Goal: Task Accomplishment & Management: Manage account settings

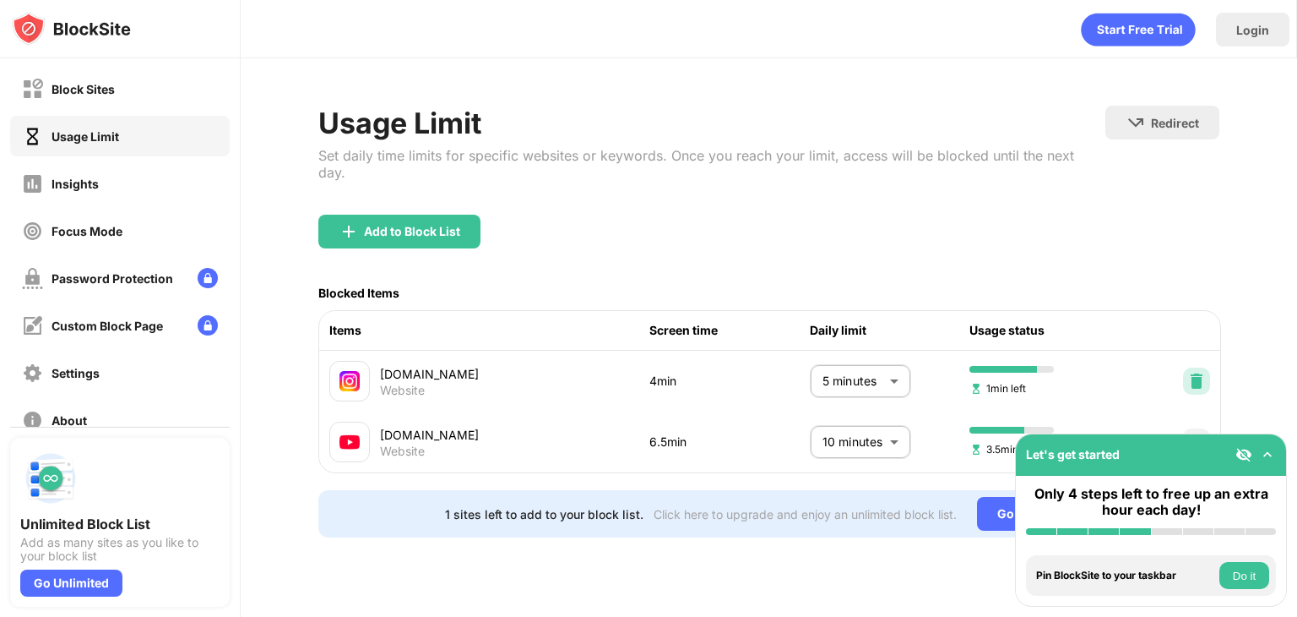
click at [1198, 373] on img at bounding box center [1197, 381] width 17 height 17
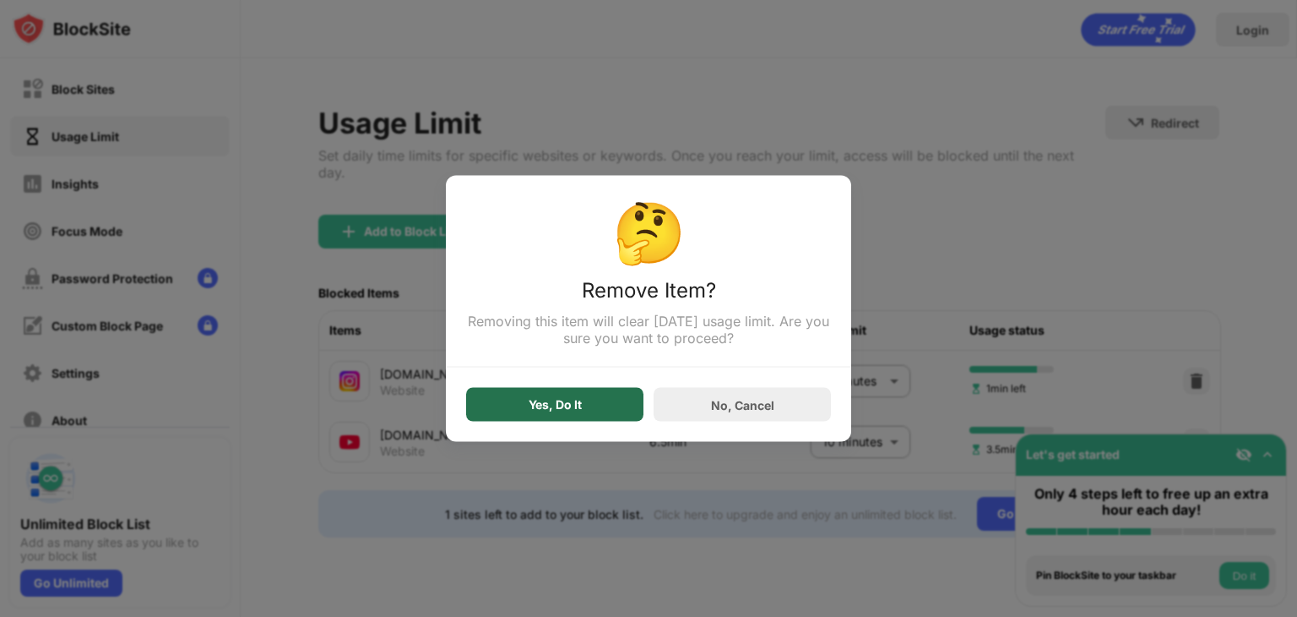
click at [555, 419] on div "Yes, Do It" at bounding box center [554, 405] width 177 height 34
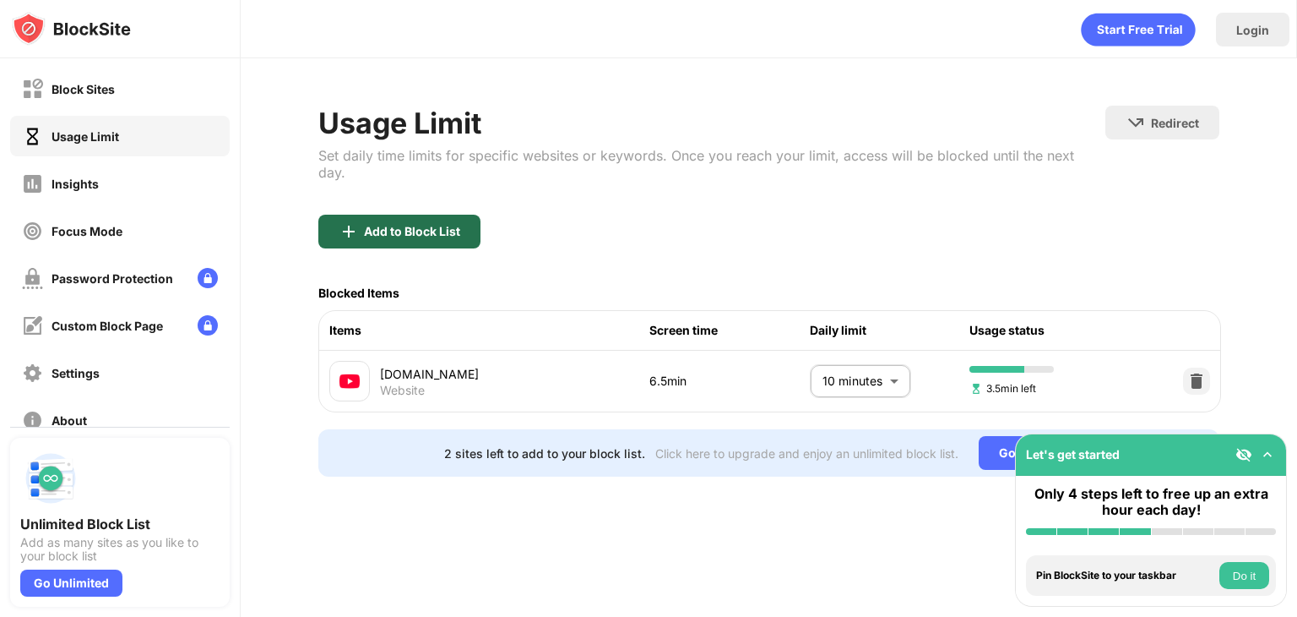
click at [432, 220] on div "Add to Block List" at bounding box center [399, 232] width 162 height 34
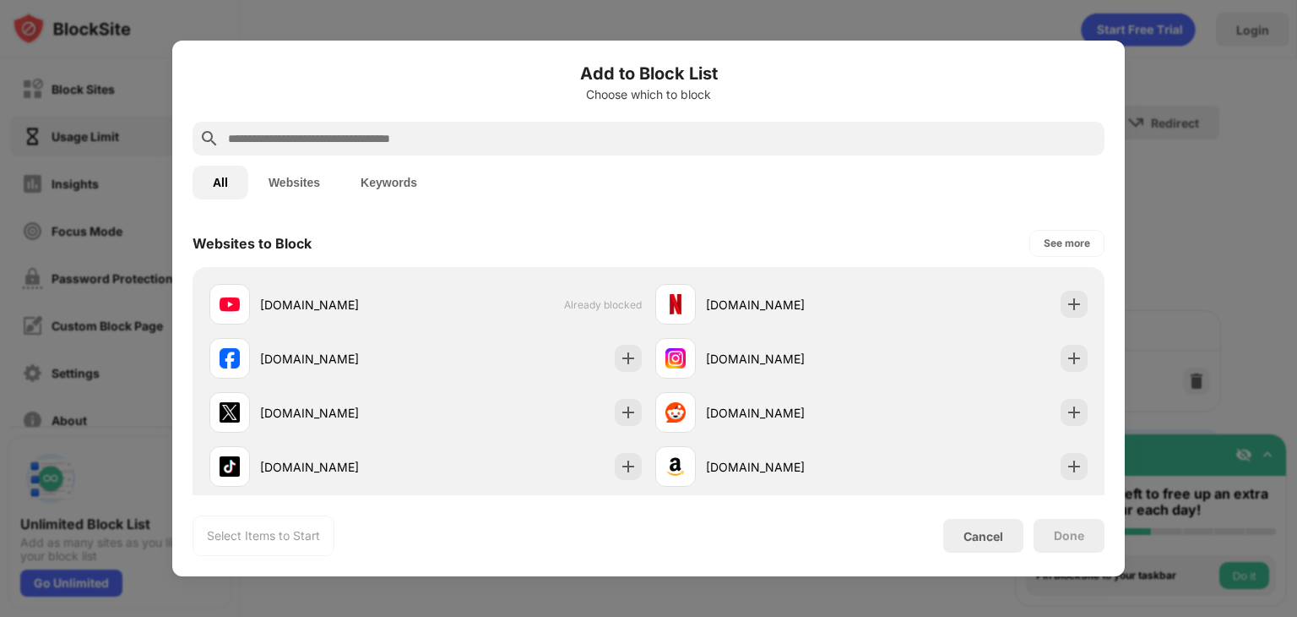
click at [307, 183] on button "Websites" at bounding box center [294, 183] width 92 height 34
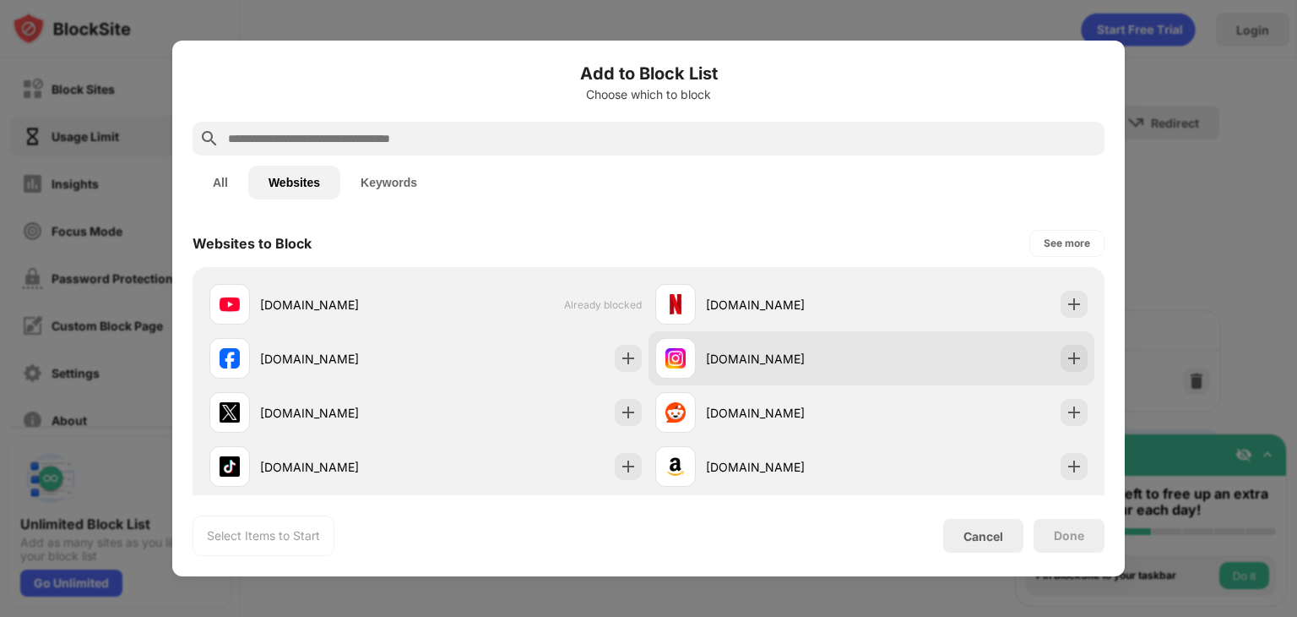
click at [848, 362] on div "[DOMAIN_NAME]" at bounding box center [789, 359] width 166 height 18
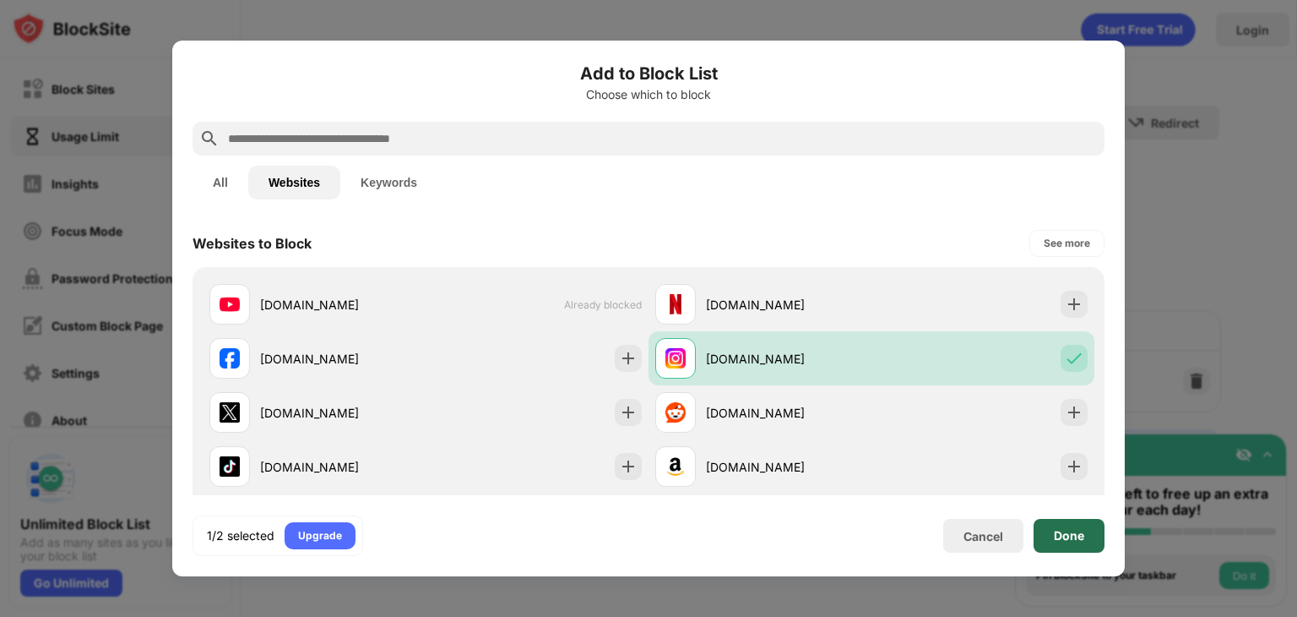
click at [1069, 541] on div "Done" at bounding box center [1069, 536] width 30 height 14
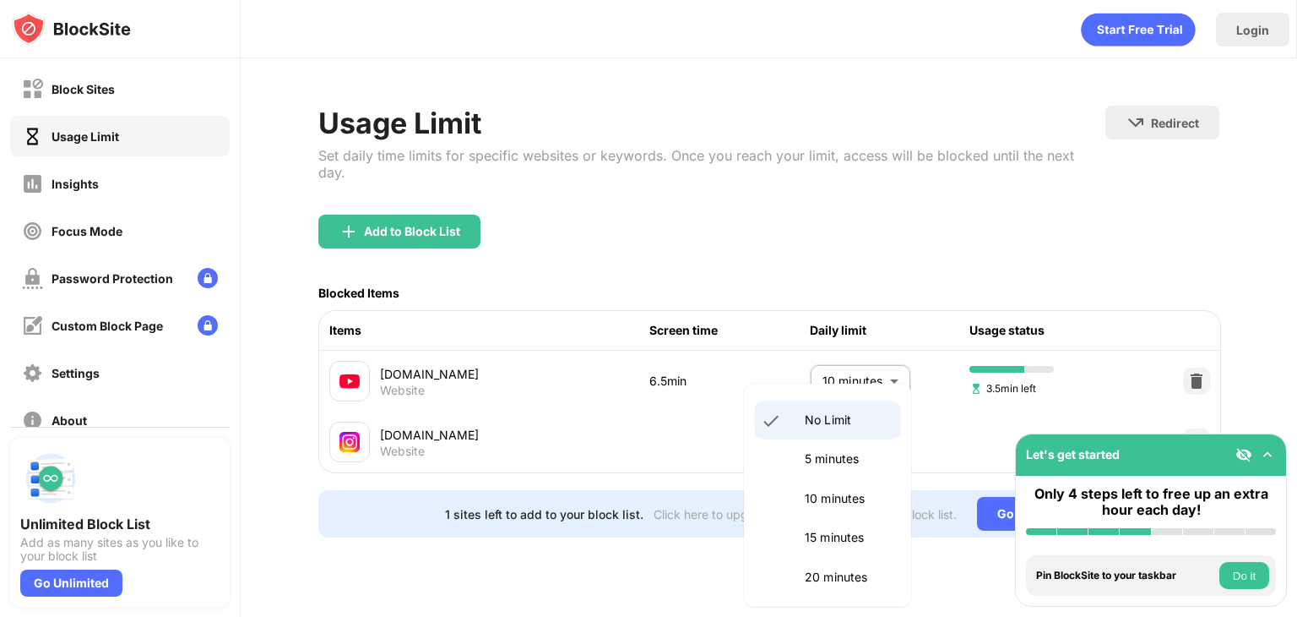
click at [871, 435] on body "Block Sites Usage Limit Insights Focus Mode Password Protection Custom Block Pa…" at bounding box center [648, 308] width 1297 height 617
click at [826, 492] on p "10 minutes" at bounding box center [848, 498] width 86 height 19
type input "**"
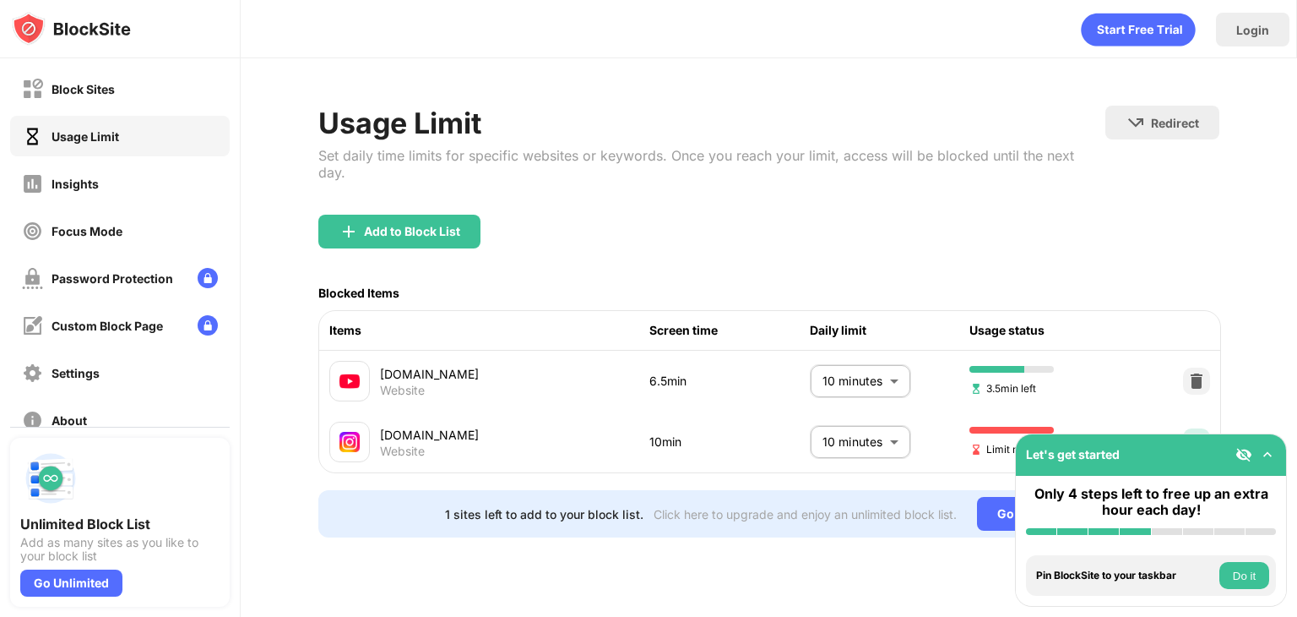
click at [1196, 433] on img at bounding box center [1197, 441] width 17 height 17
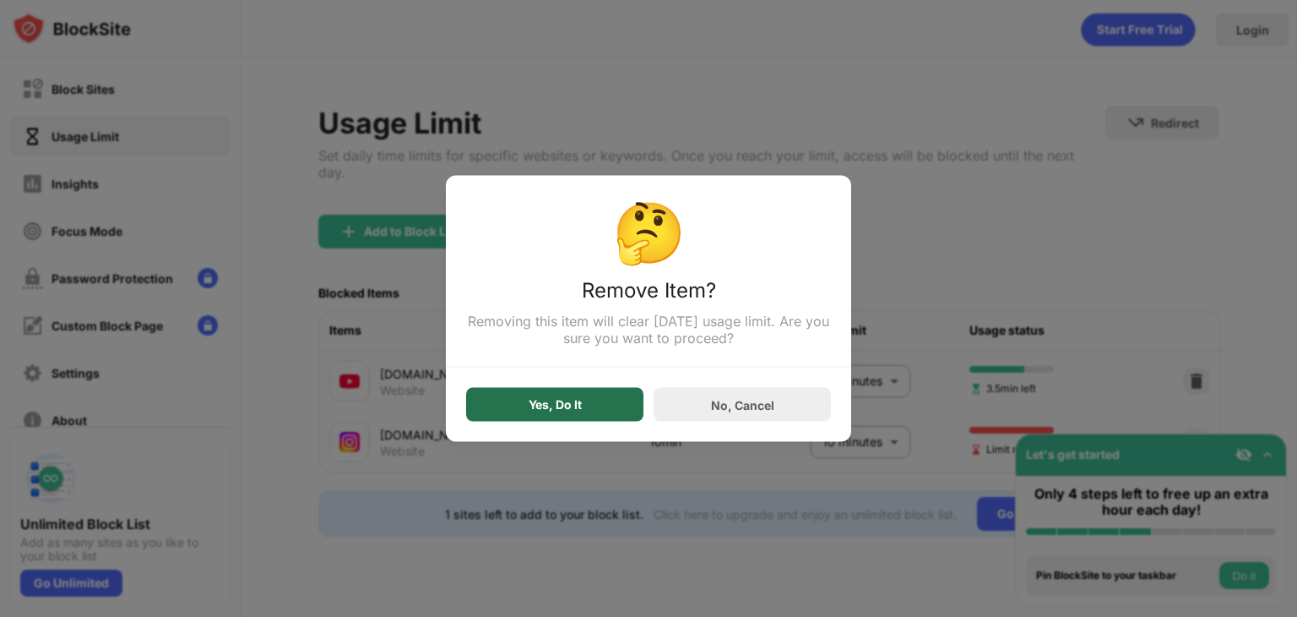
click at [567, 394] on div "Yes, Do It" at bounding box center [554, 405] width 177 height 34
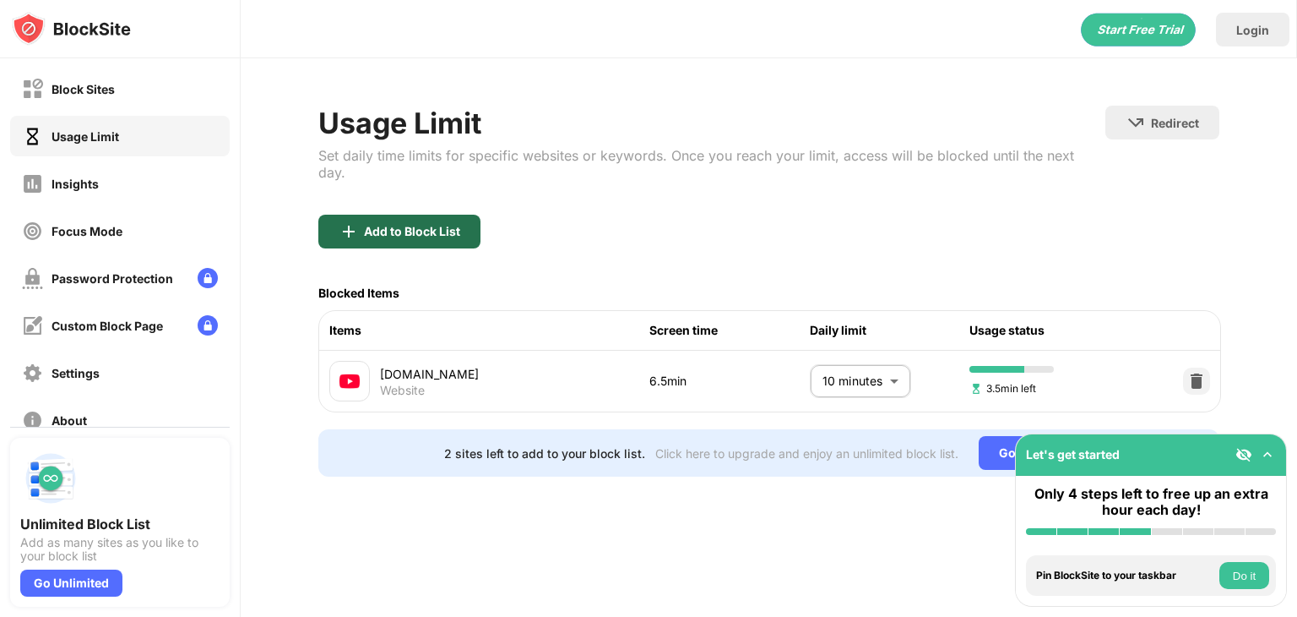
click at [443, 225] on div "Add to Block List" at bounding box center [412, 232] width 96 height 14
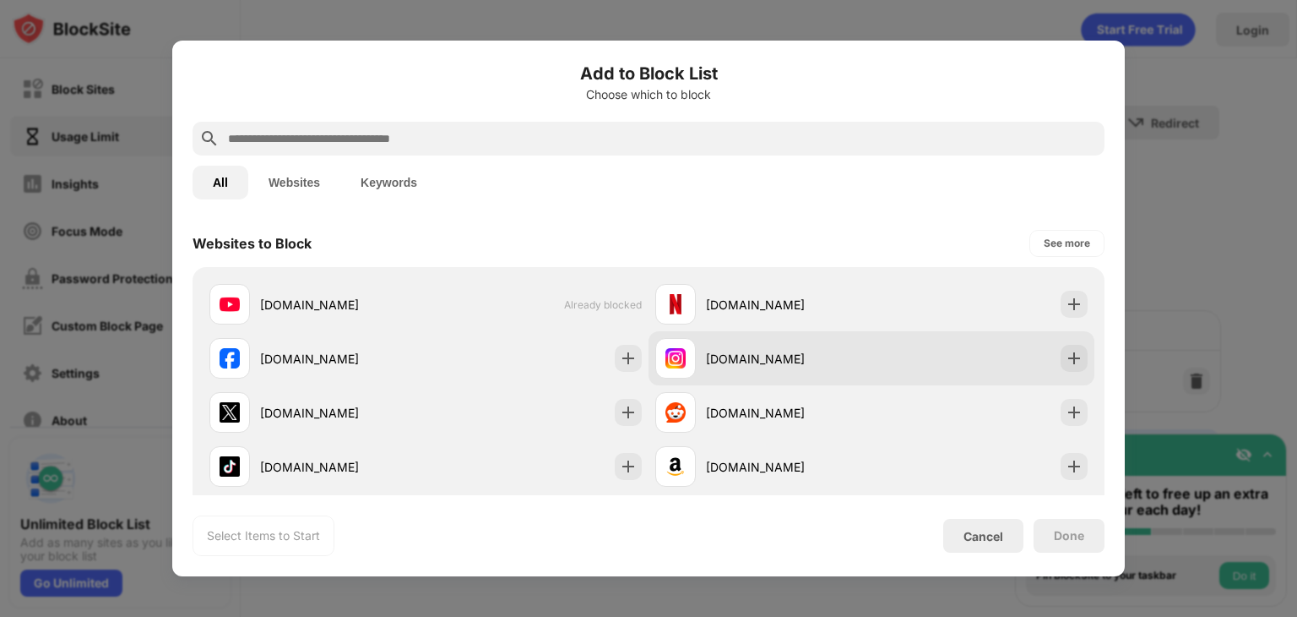
click at [749, 369] on div "[DOMAIN_NAME]" at bounding box center [764, 358] width 216 height 41
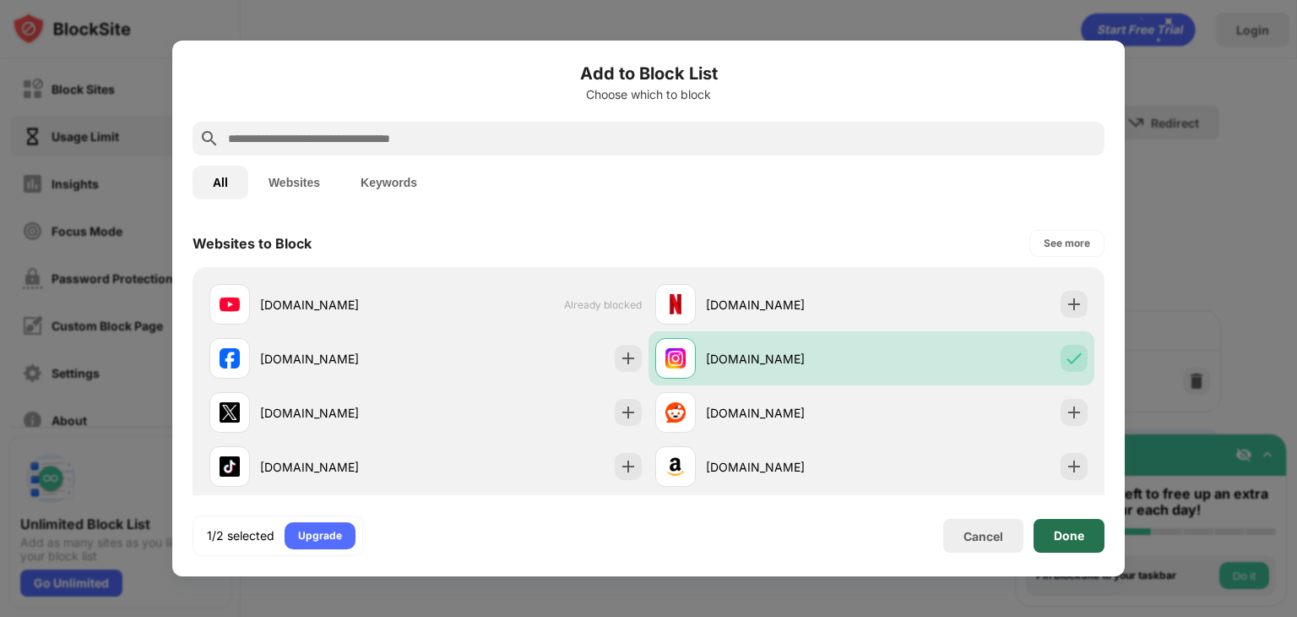
click at [1058, 523] on div "Done" at bounding box center [1069, 536] width 71 height 34
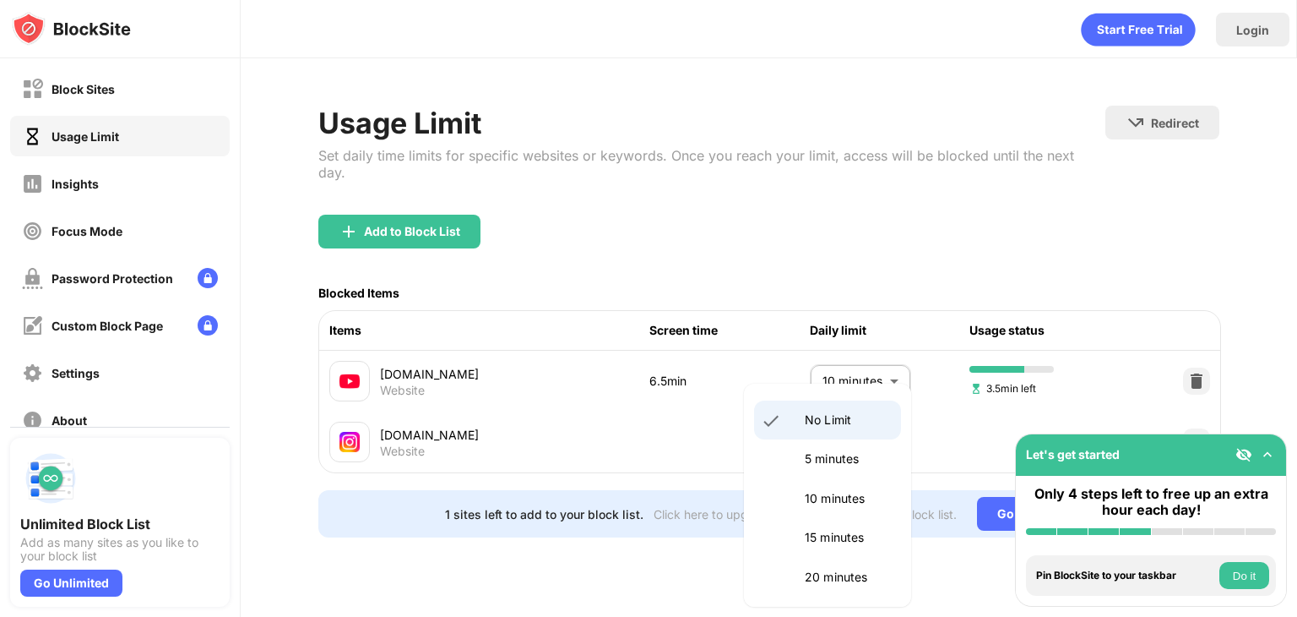
click at [885, 426] on body "Block Sites Usage Limit Insights Focus Mode Password Protection Custom Block Pa…" at bounding box center [648, 308] width 1297 height 617
click at [817, 489] on p "10 minutes" at bounding box center [848, 498] width 86 height 19
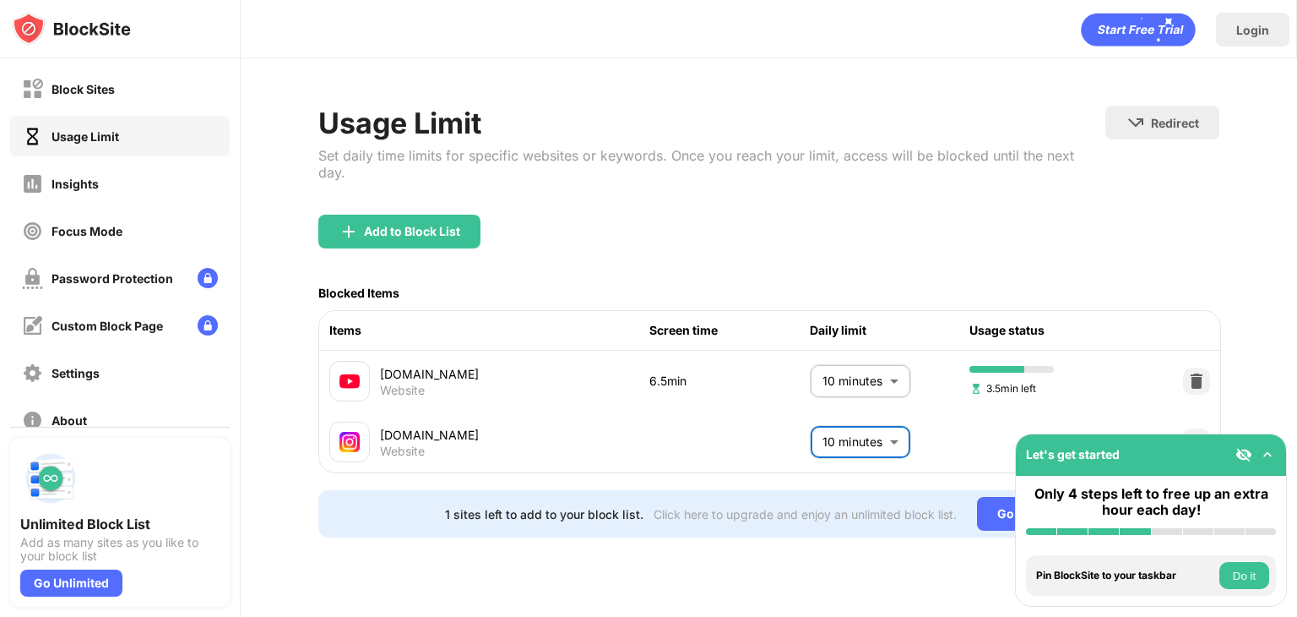
click at [860, 433] on body "Block Sites Usage Limit Insights Focus Mode Password Protection Custom Block Pa…" at bounding box center [648, 308] width 1297 height 617
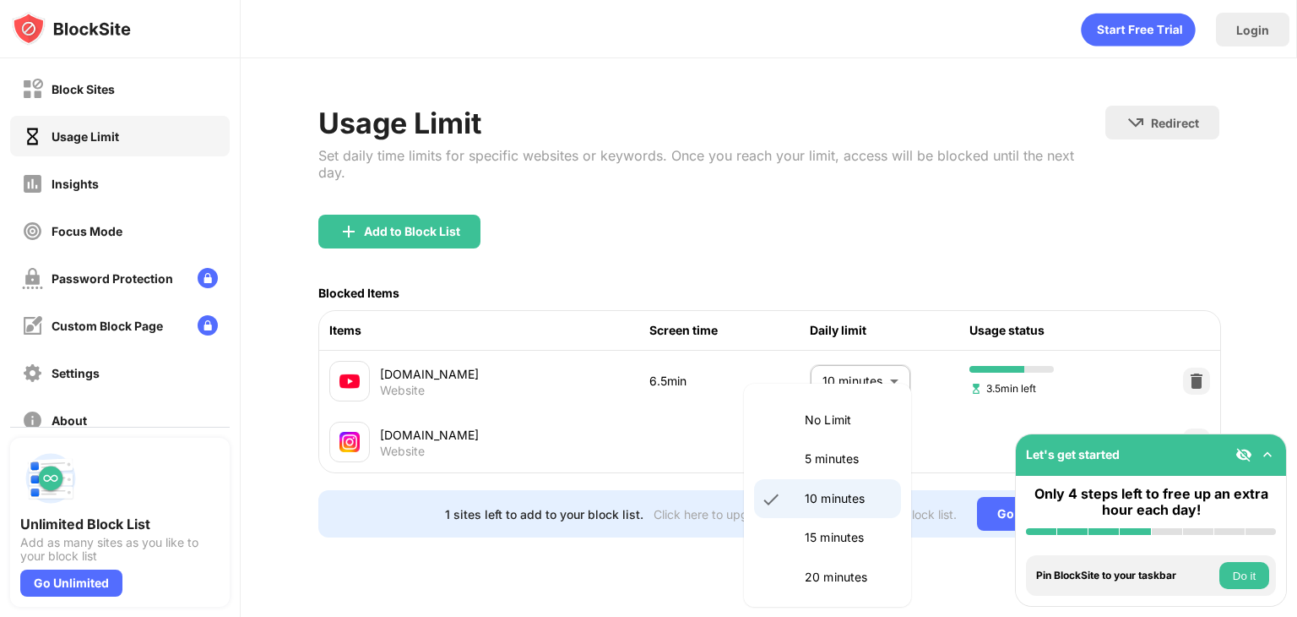
scroll to position [102, 0]
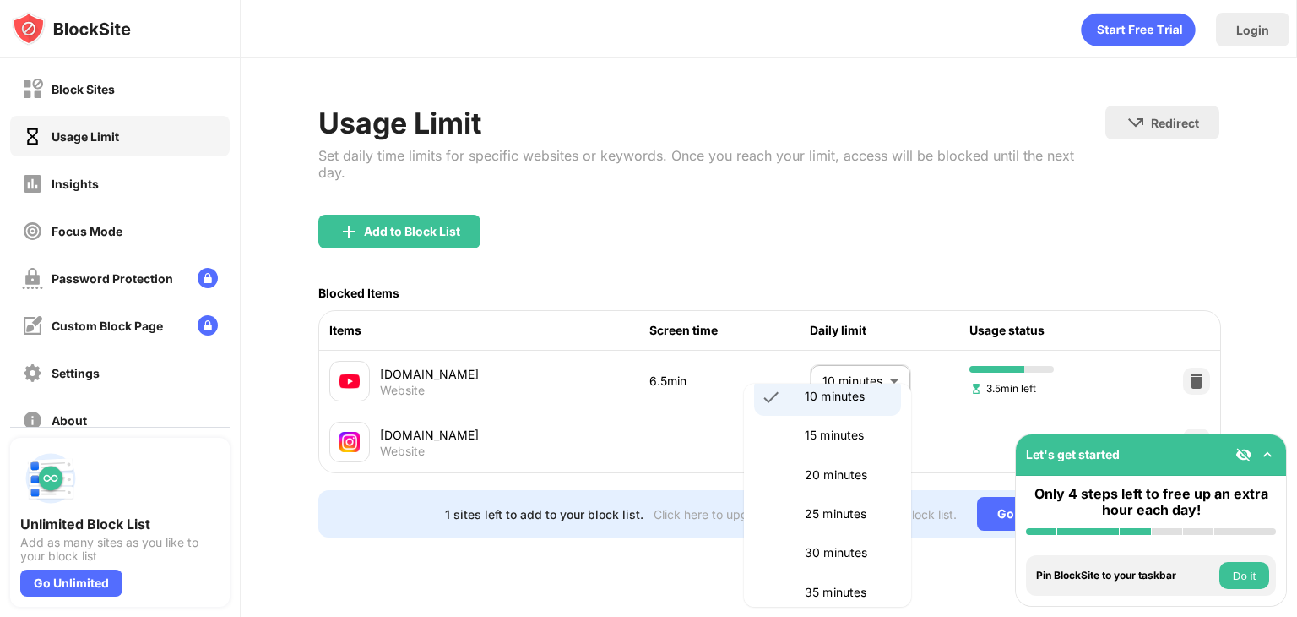
click at [914, 268] on div at bounding box center [648, 308] width 1297 height 617
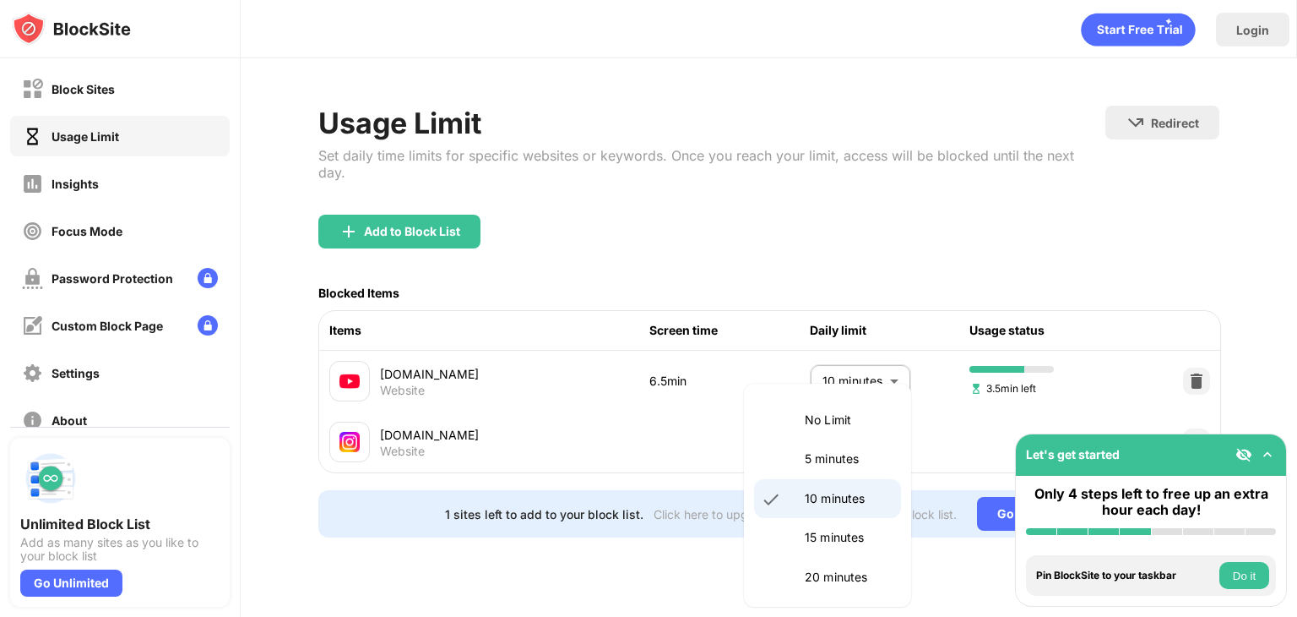
click at [873, 417] on body "Block Sites Usage Limit Insights Focus Mode Password Protection Custom Block Pa…" at bounding box center [648, 308] width 1297 height 617
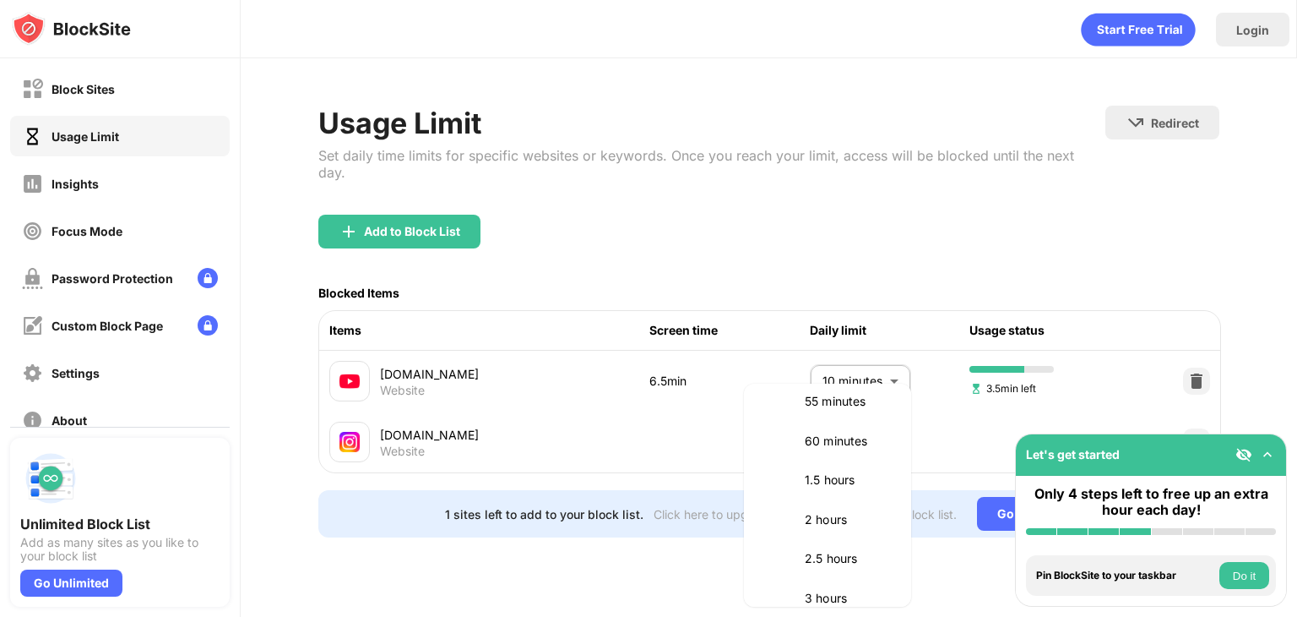
scroll to position [435, 0]
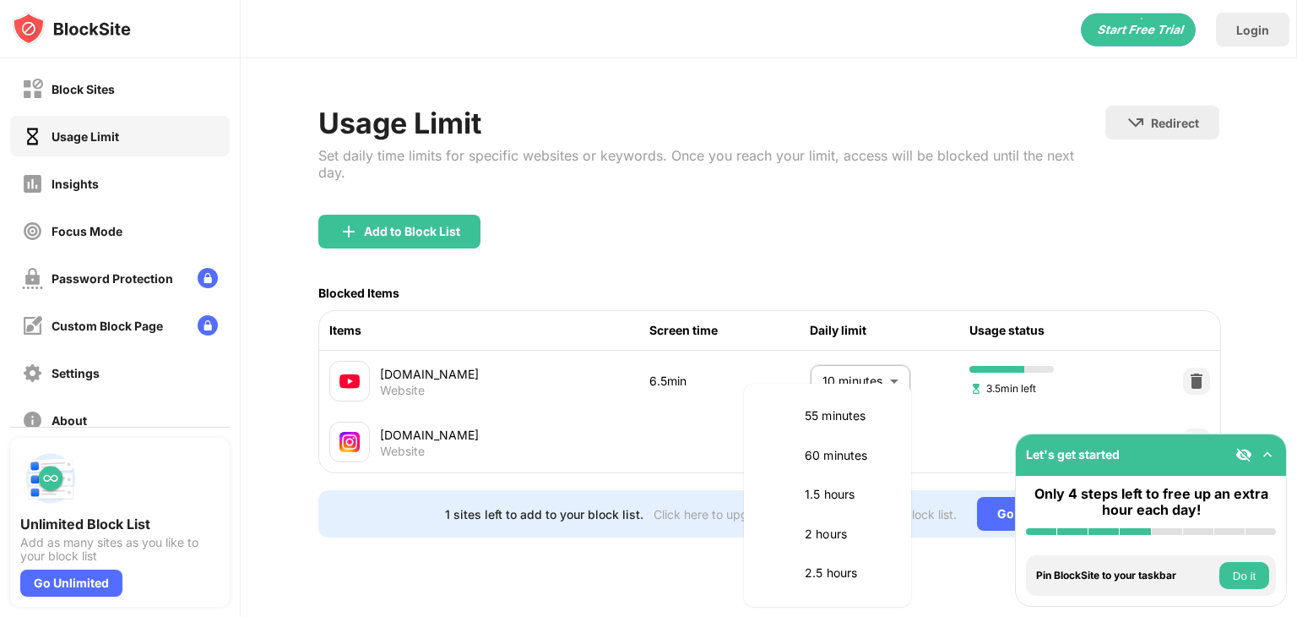
click at [820, 446] on p "60 minutes" at bounding box center [848, 455] width 86 height 19
type input "**"
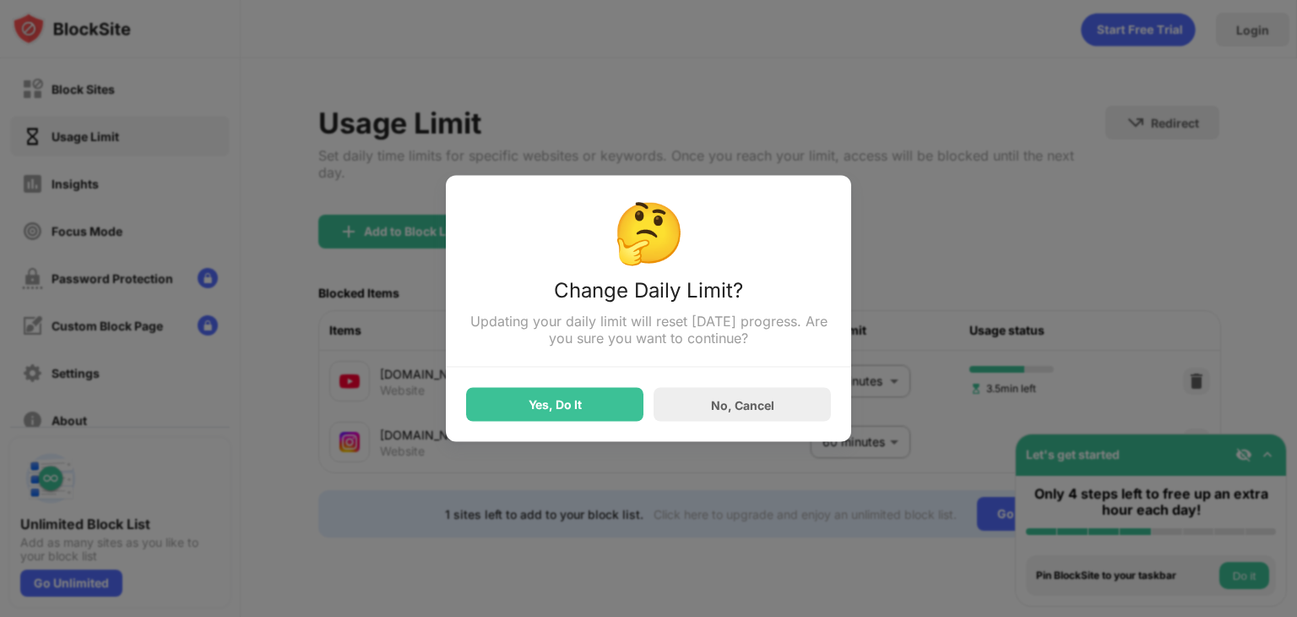
click at [590, 401] on div "Yes, Do It" at bounding box center [554, 405] width 177 height 34
